Goal: Task Accomplishment & Management: Use online tool/utility

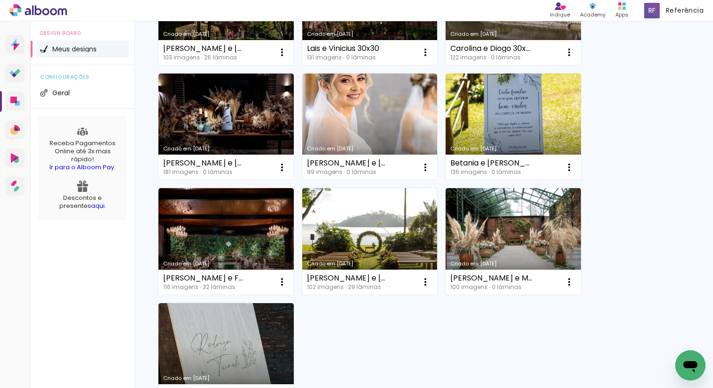
scroll to position [30, 0]
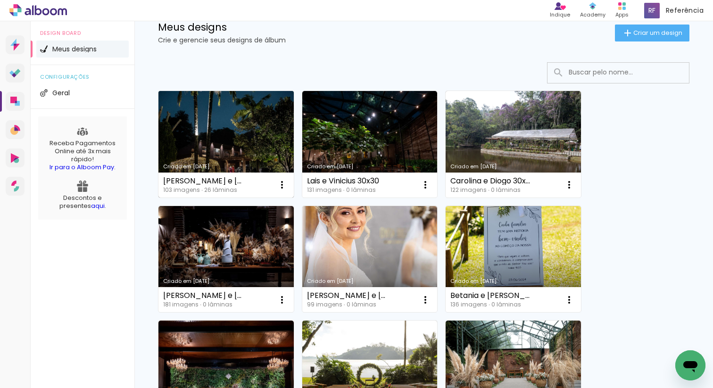
click at [209, 177] on div "[PERSON_NAME] e [PERSON_NAME] 30x30" at bounding box center [204, 181] width 82 height 8
click at [207, 149] on link "Criado em [DATE]" at bounding box center [225, 144] width 135 height 107
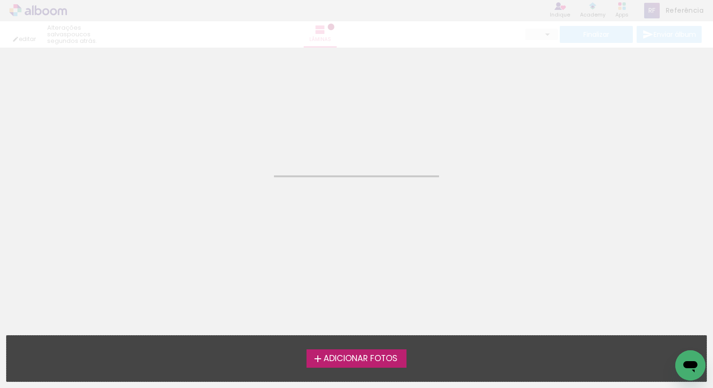
click at [207, 149] on neon-animated-pages "Confirmar Cancelar" at bounding box center [356, 218] width 713 height 340
